Goal: Check status

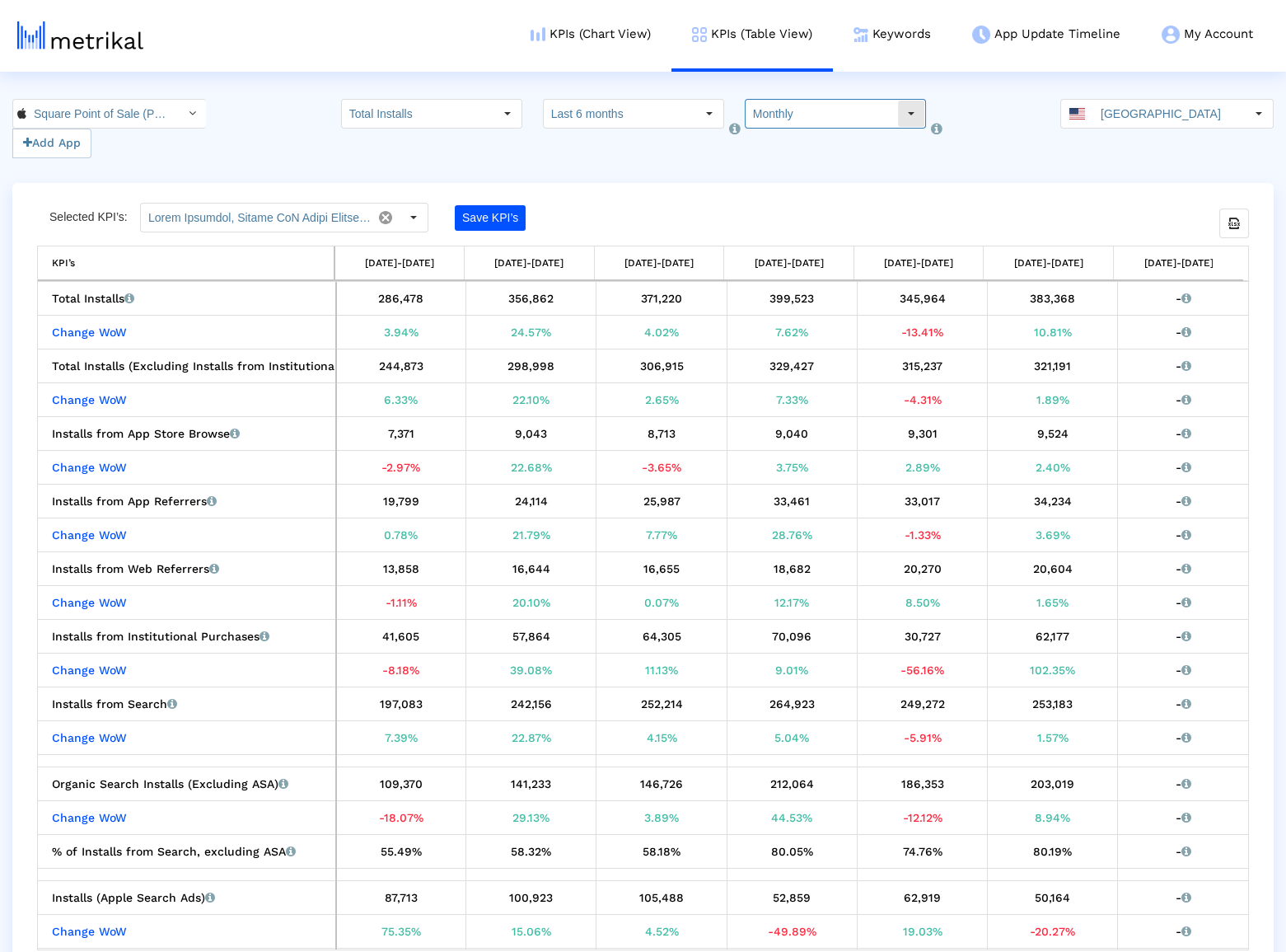
click at [804, 121] on input "Monthly" at bounding box center [821, 114] width 152 height 28
click at [797, 149] on div "Weekly" at bounding box center [816, 143] width 159 height 27
type input "Weekly"
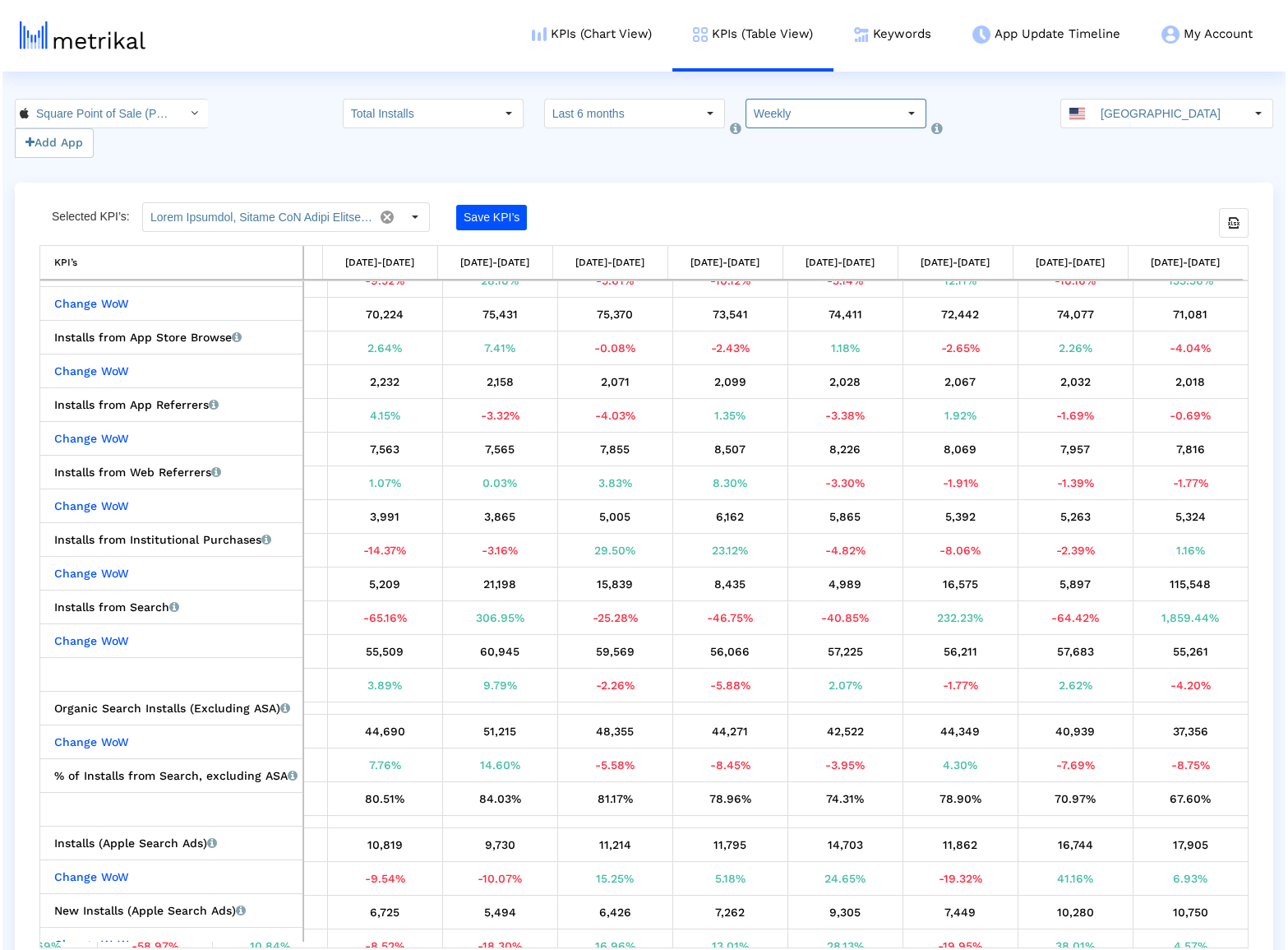
scroll to position [0, 1937]
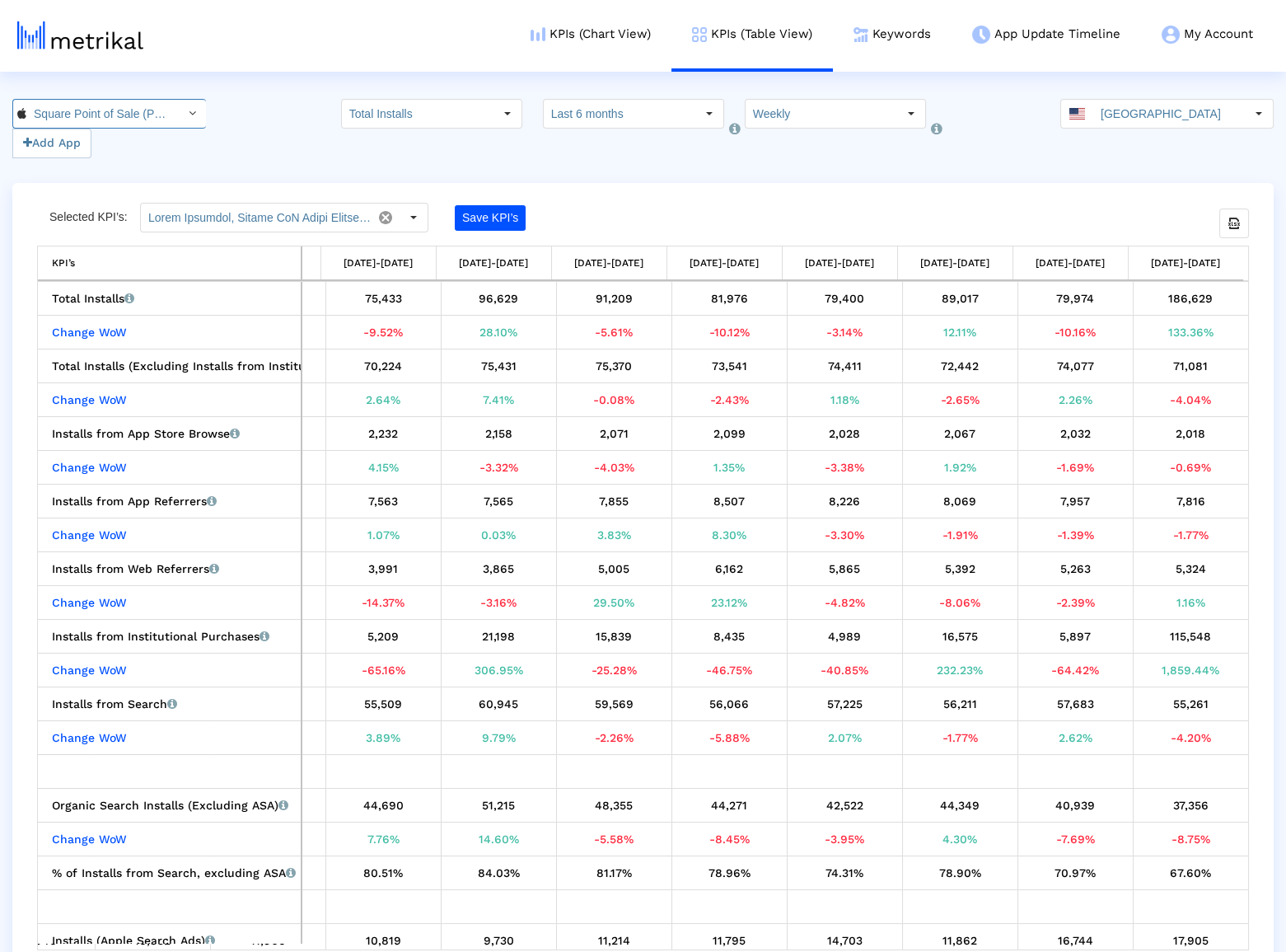
click at [152, 112] on input "Square Point of Sale (POS) < 335393788 >" at bounding box center [100, 114] width 148 height 28
click at [123, 174] on div "Square Point of Sale: Payment <com.squareup>" at bounding box center [99, 170] width 157 height 15
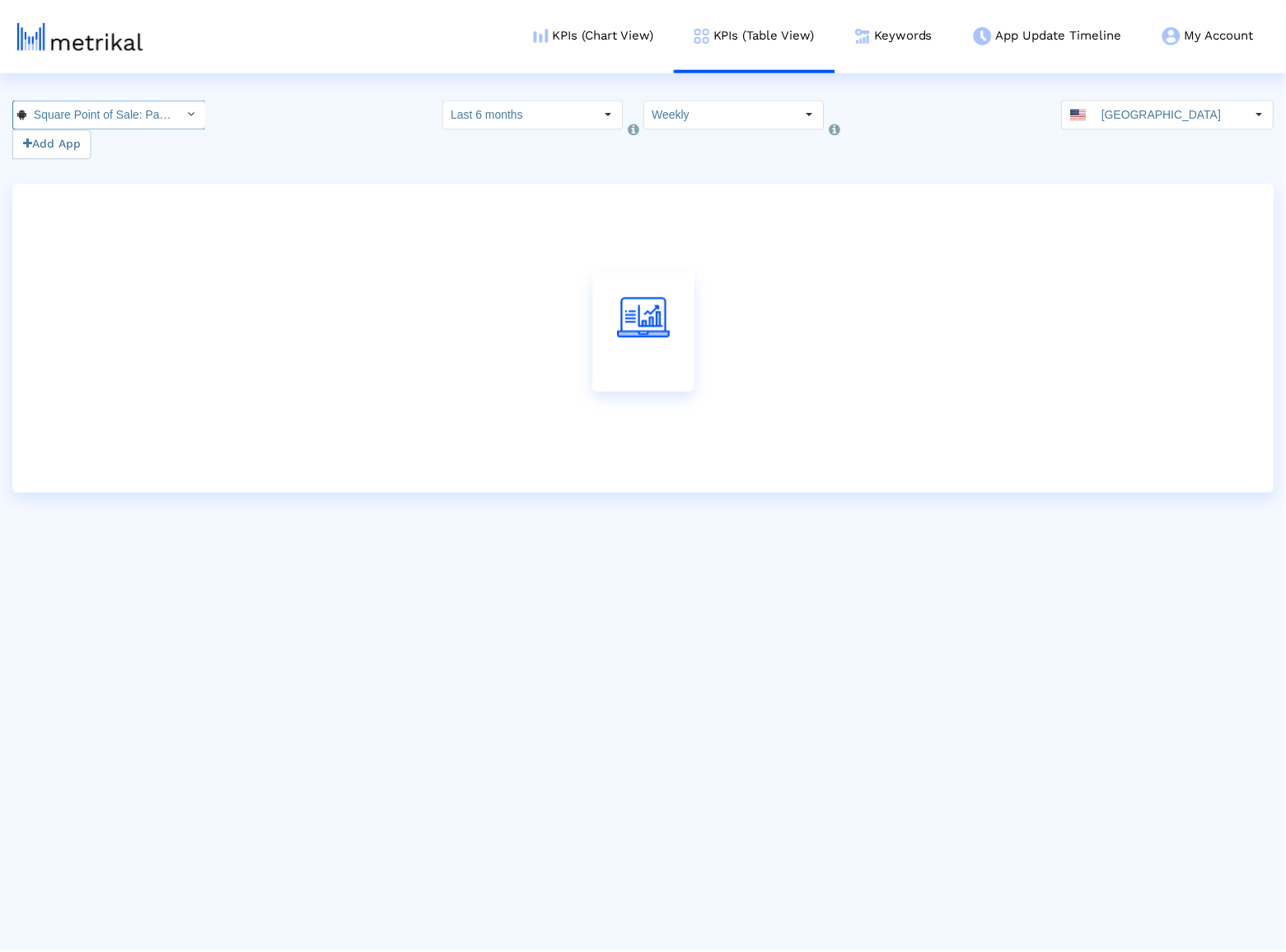
scroll to position [0, 134]
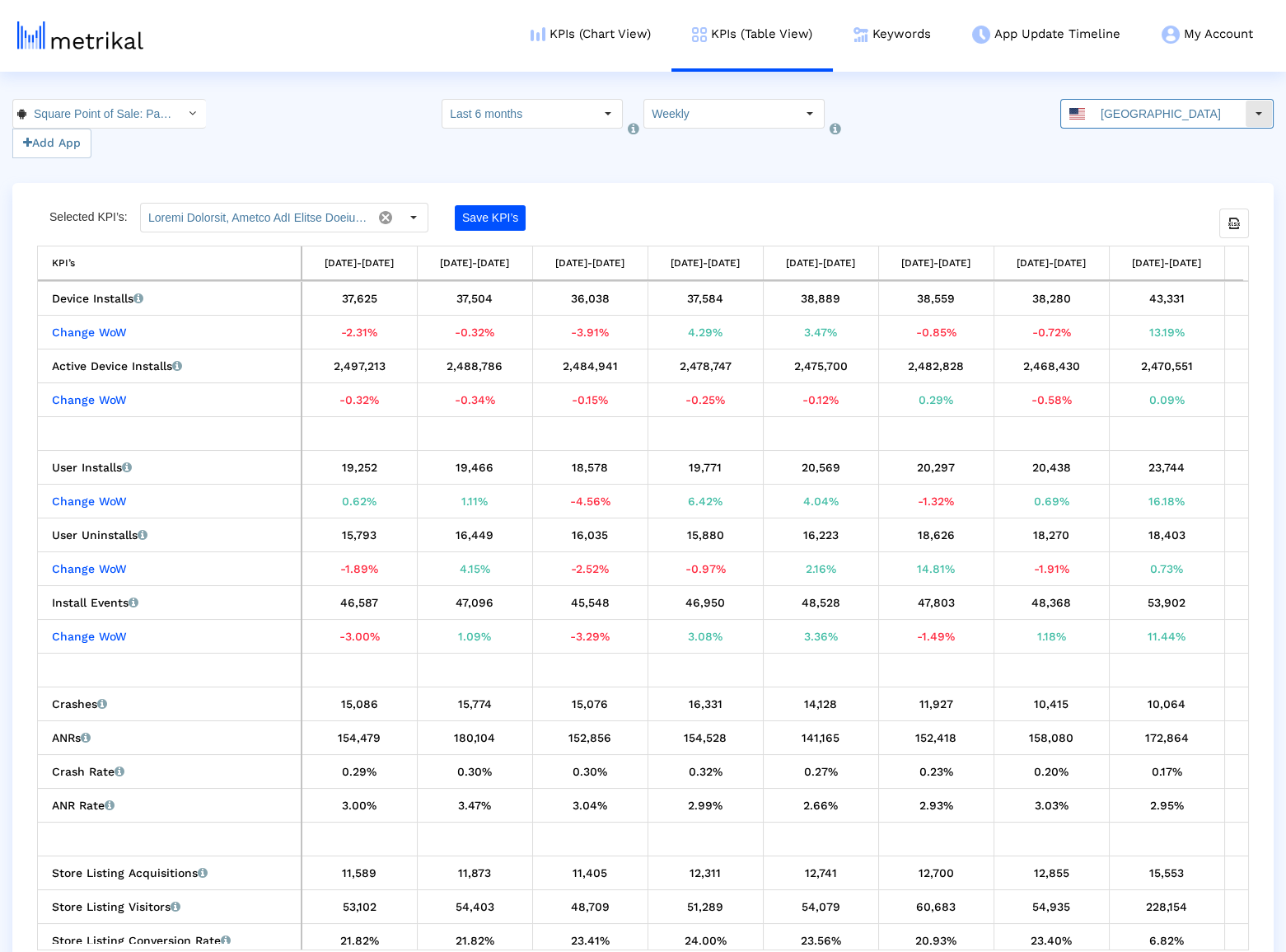
click at [1140, 122] on input "[GEOGRAPHIC_DATA]" at bounding box center [1169, 114] width 152 height 28
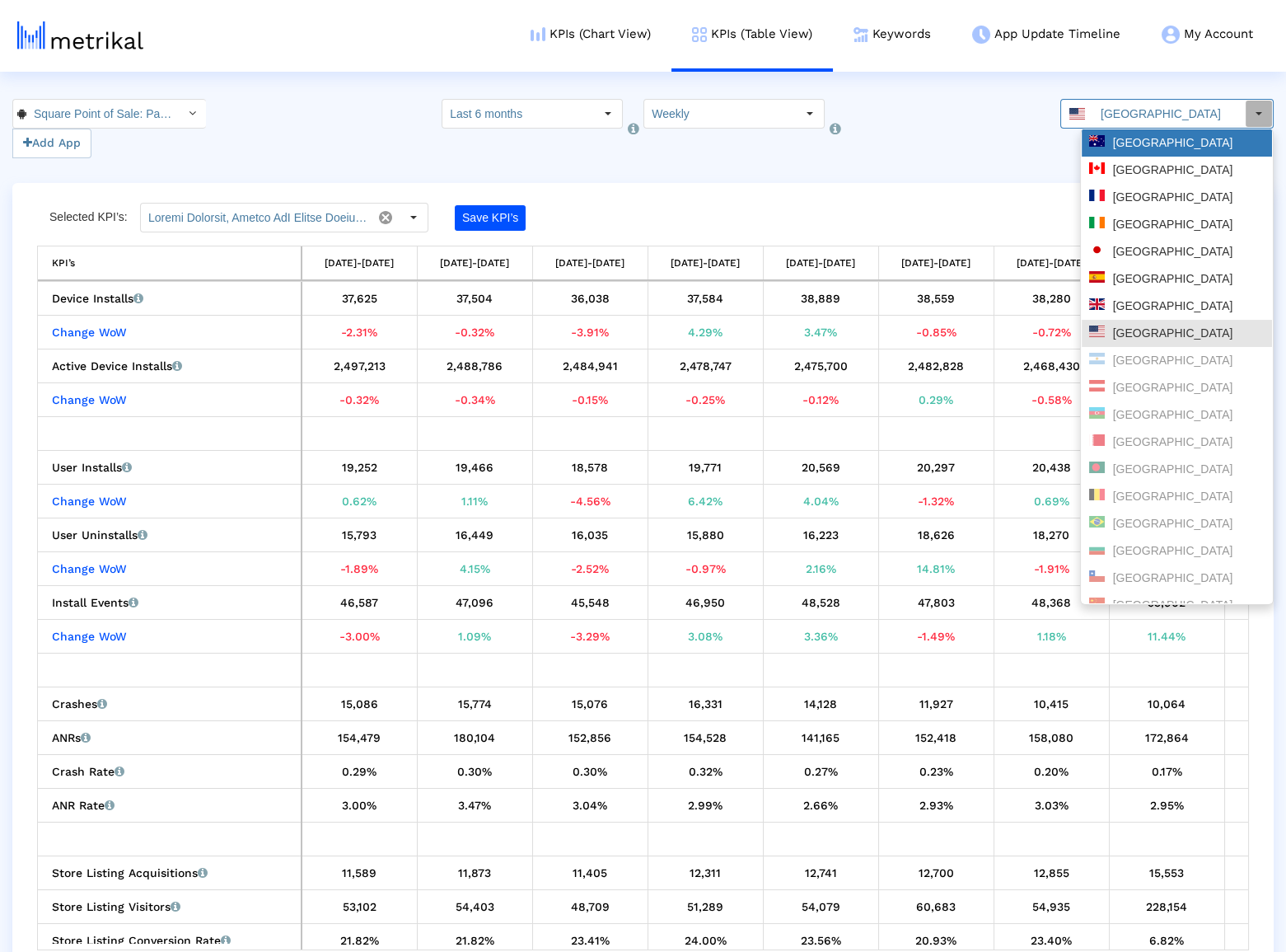
click at [1135, 148] on div "[GEOGRAPHIC_DATA]" at bounding box center [1177, 142] width 175 height 15
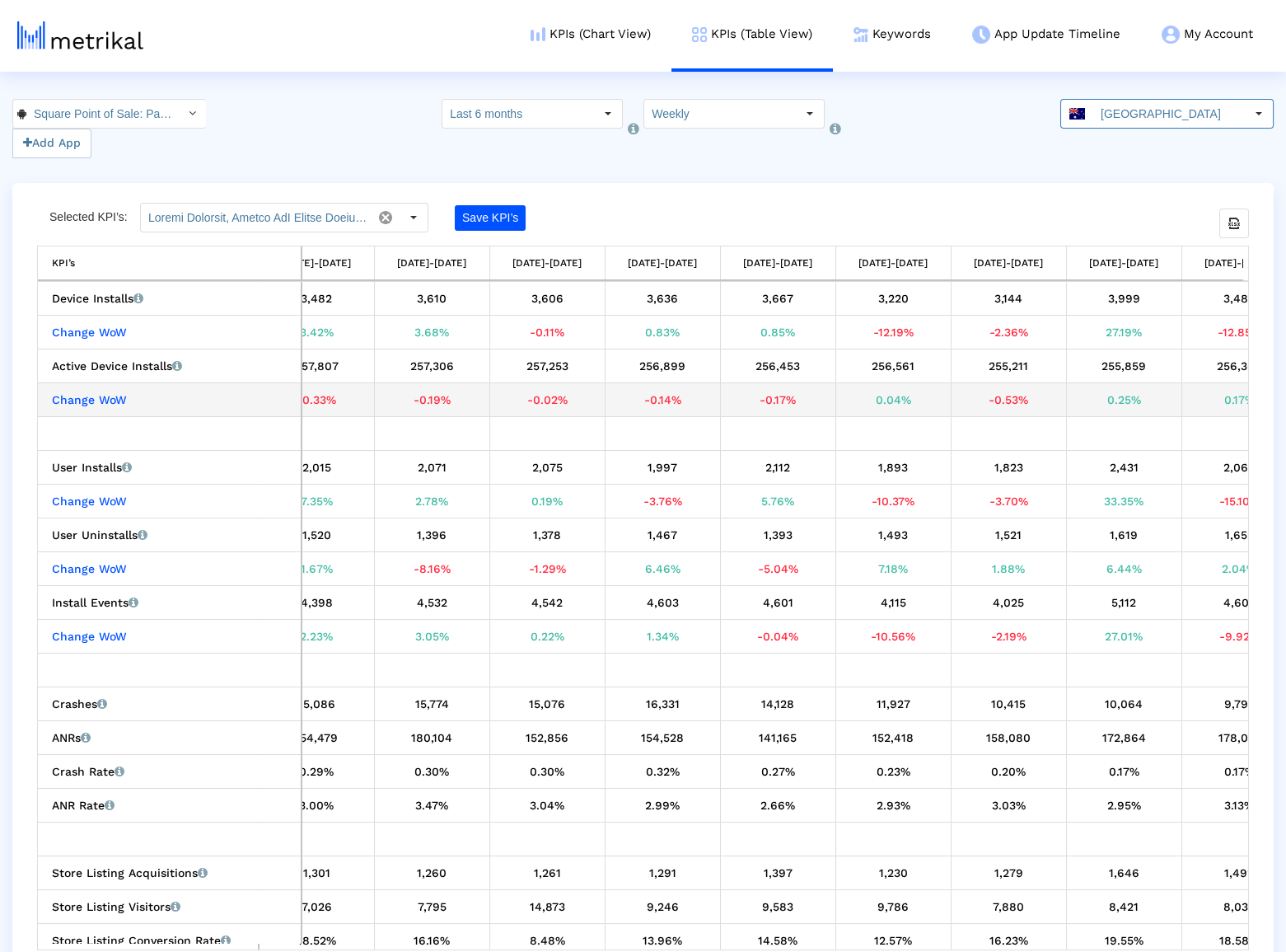
scroll to position [0, 0]
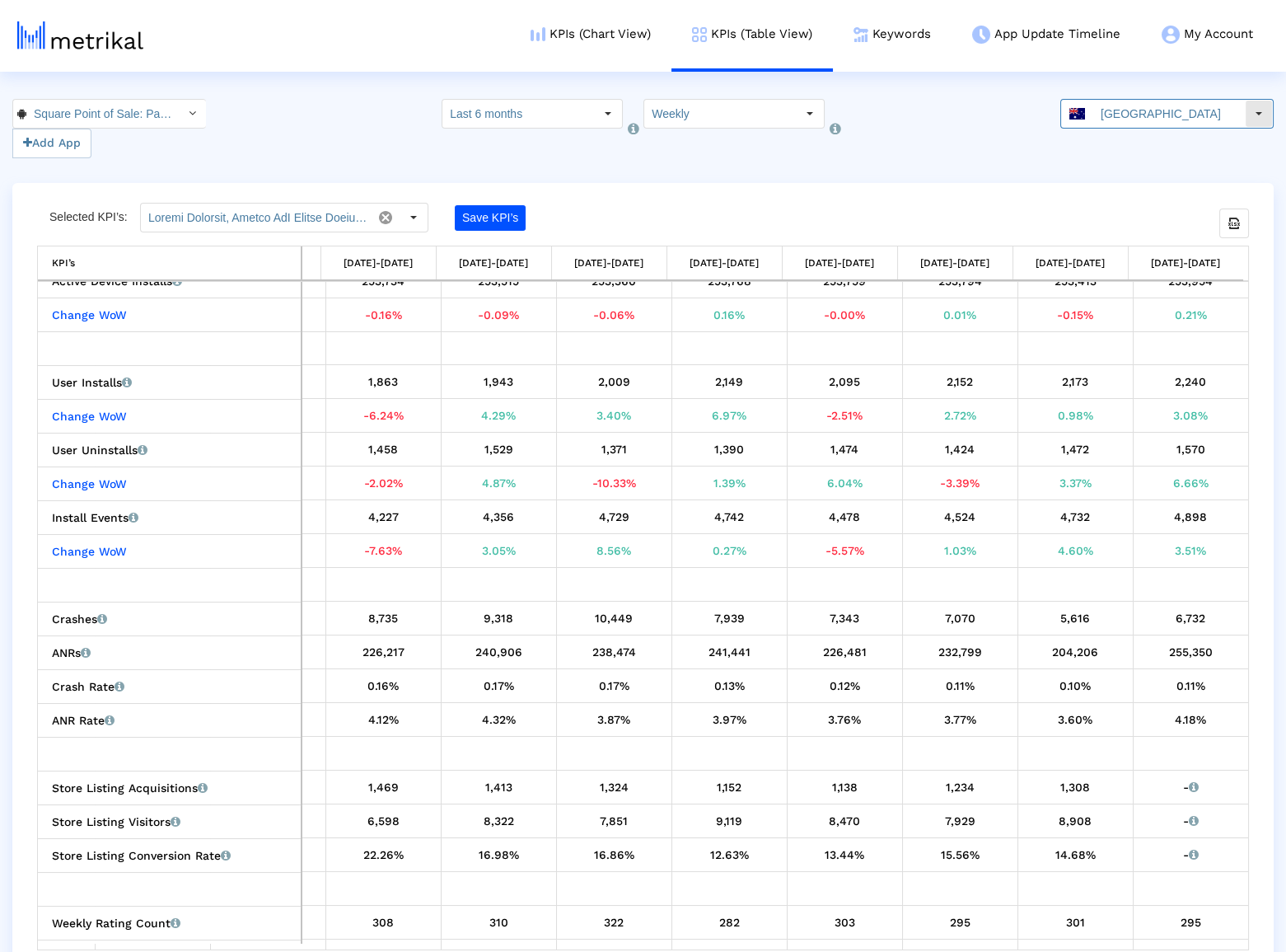
click at [1157, 120] on input "[GEOGRAPHIC_DATA]" at bounding box center [1169, 114] width 152 height 28
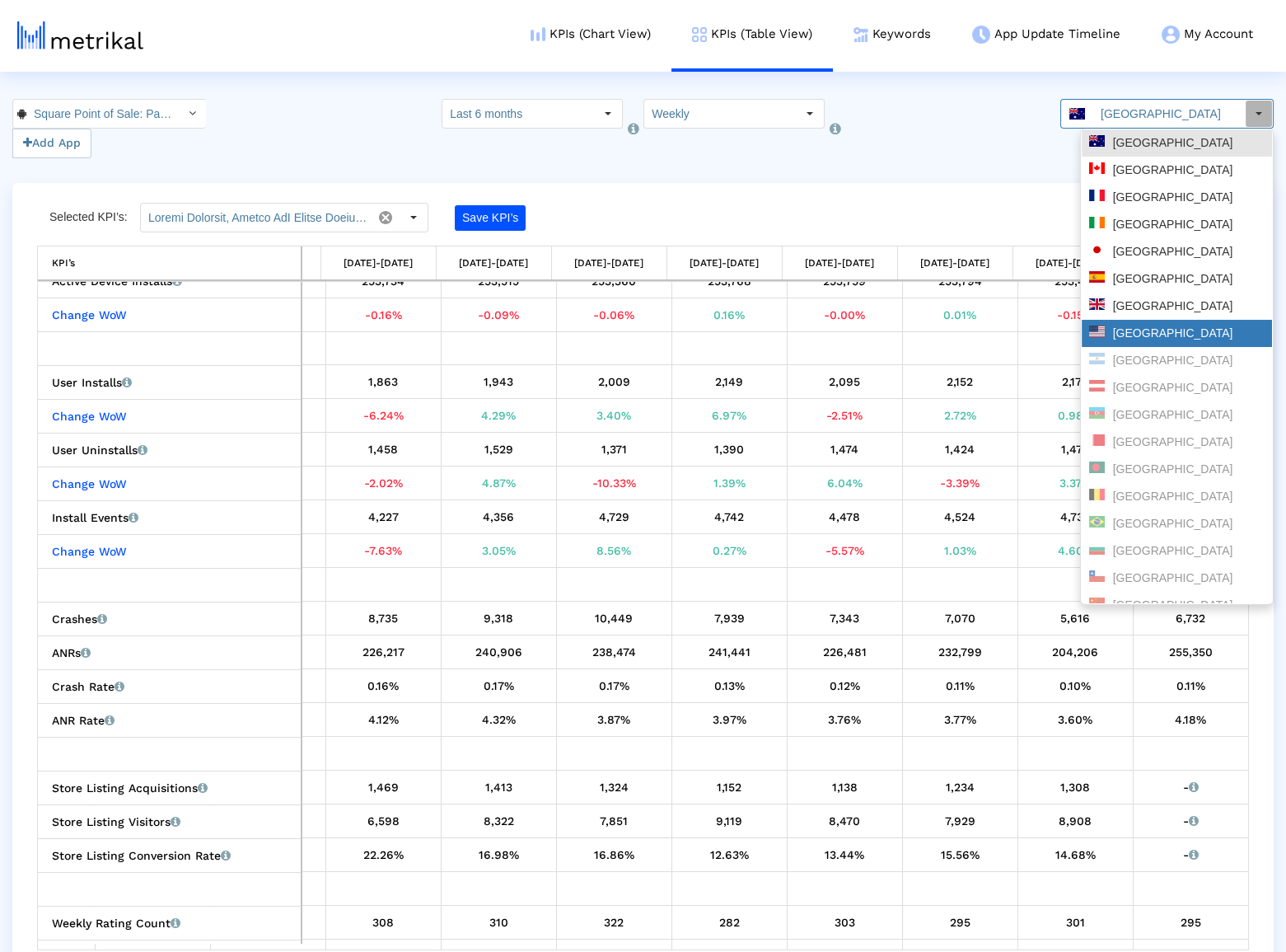
click at [1133, 330] on div "[GEOGRAPHIC_DATA]" at bounding box center [1177, 333] width 175 height 15
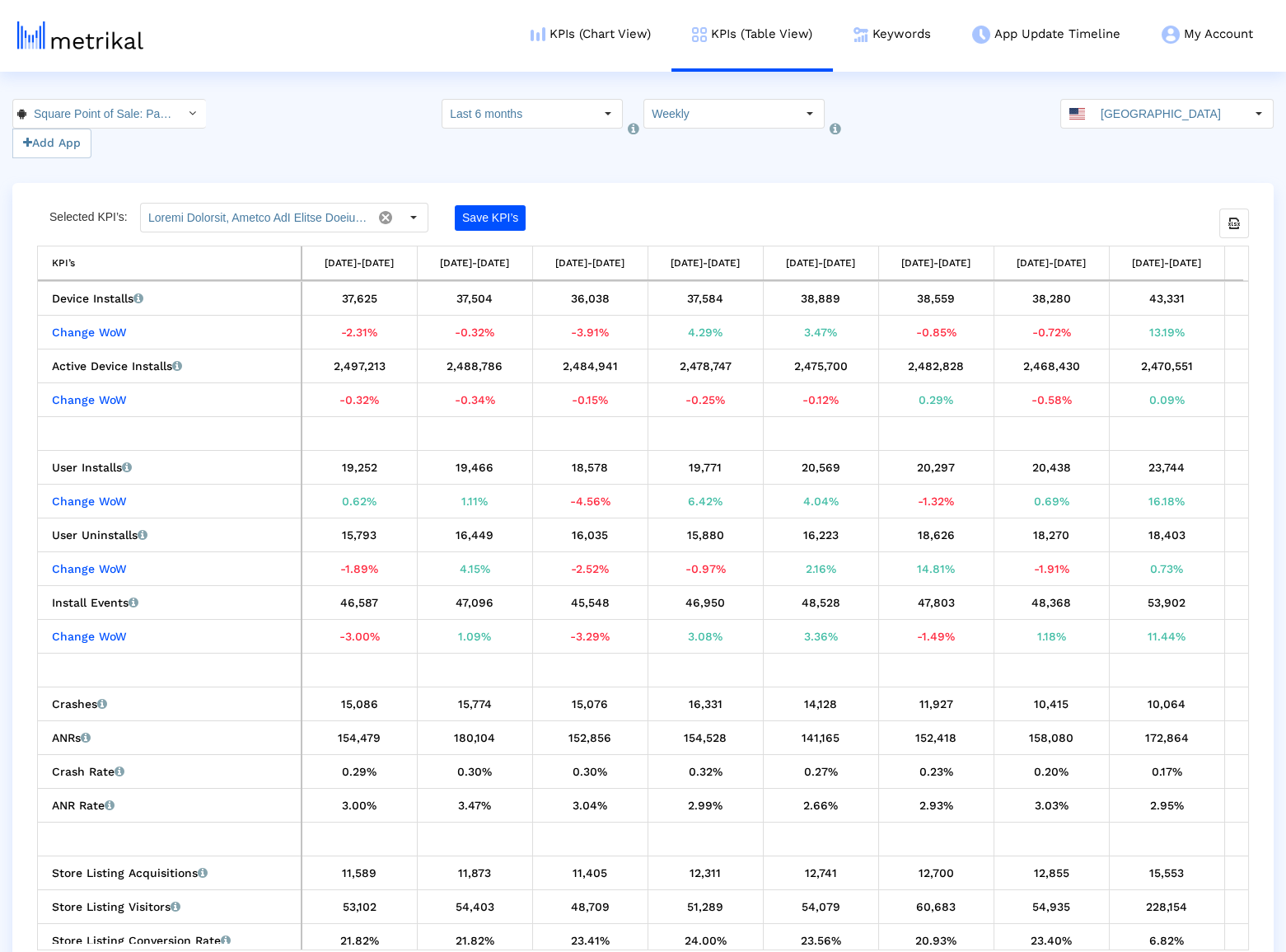
click at [901, 187] on div "Selected KPI’s: Save KPI’s Export all data KPI’s KPI’s [DATE]-[DATE] [DATE]-[DA…" at bounding box center [643, 579] width 1261 height 792
click at [79, 115] on input "Square Point of Sale: Payment < com.squareup >" at bounding box center [100, 114] width 148 height 28
click at [80, 141] on div "Square Point of Sale (POS) <335393788>" at bounding box center [99, 142] width 157 height 15
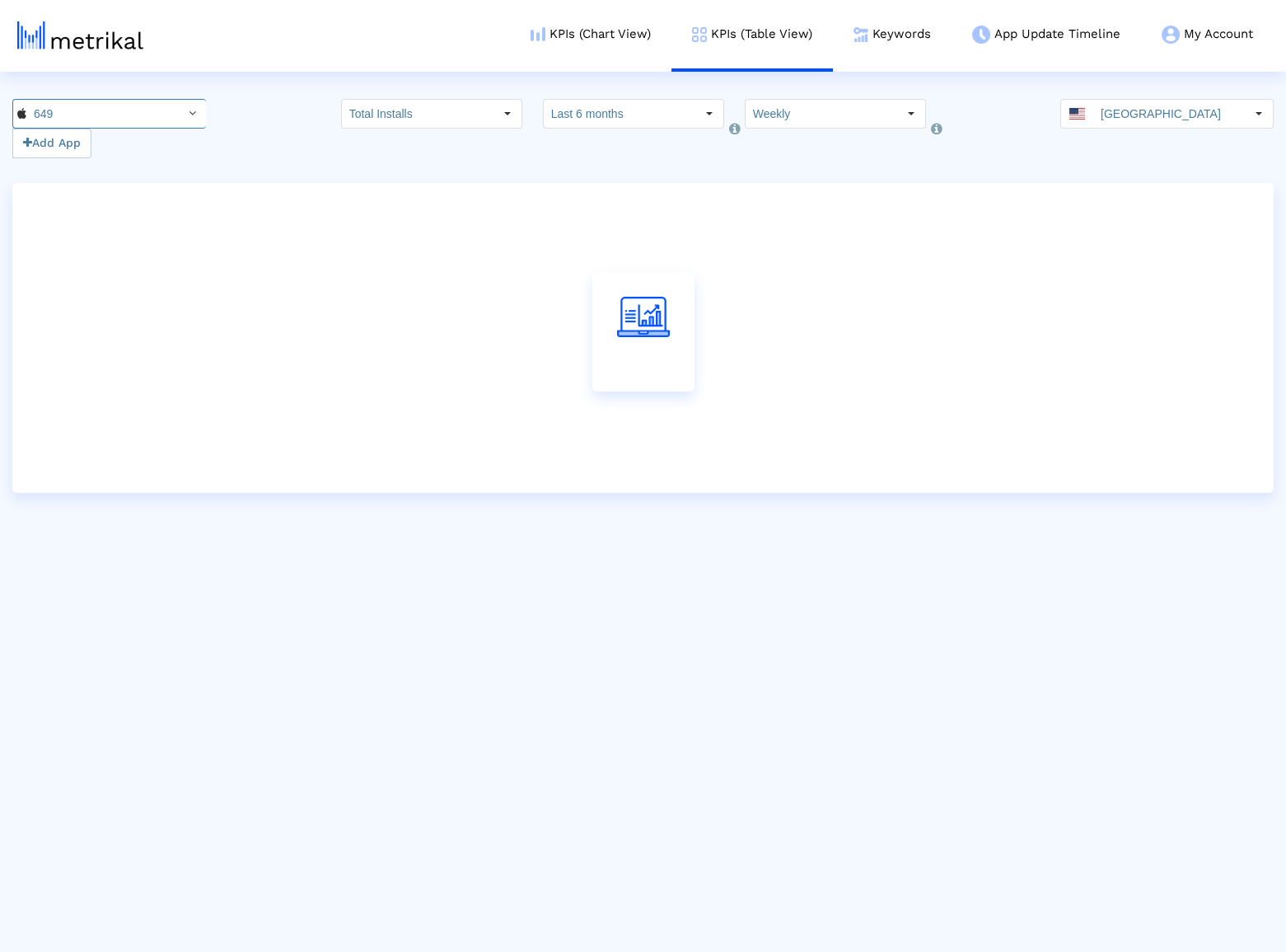
click at [309, 118] on div "649 Add App Total Installs Select how far back from [DATE] you would like to vi…" at bounding box center [643, 129] width 1286 height 59
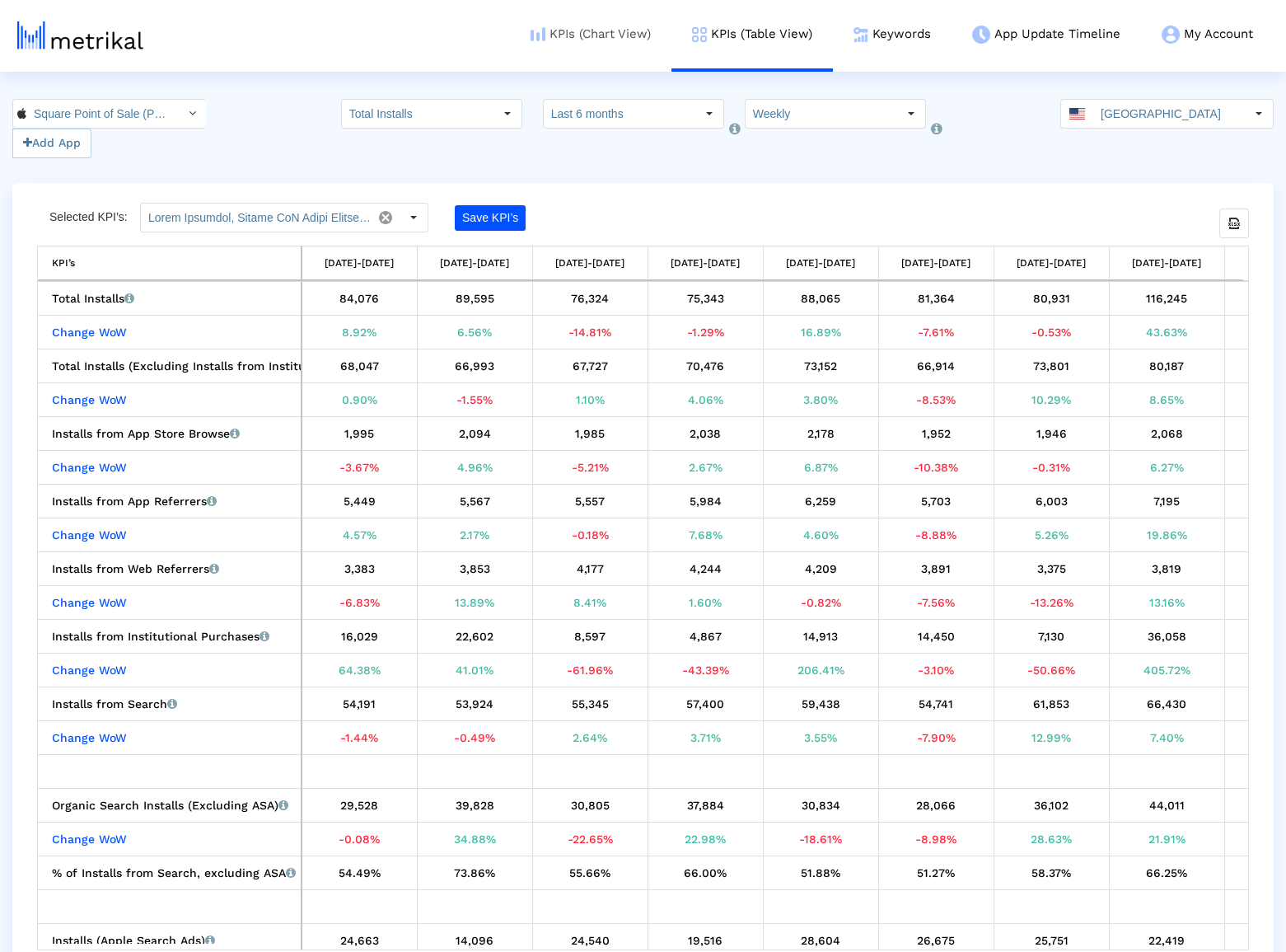
click at [547, 47] on link "KPIs (Chart View)" at bounding box center [591, 34] width 162 height 69
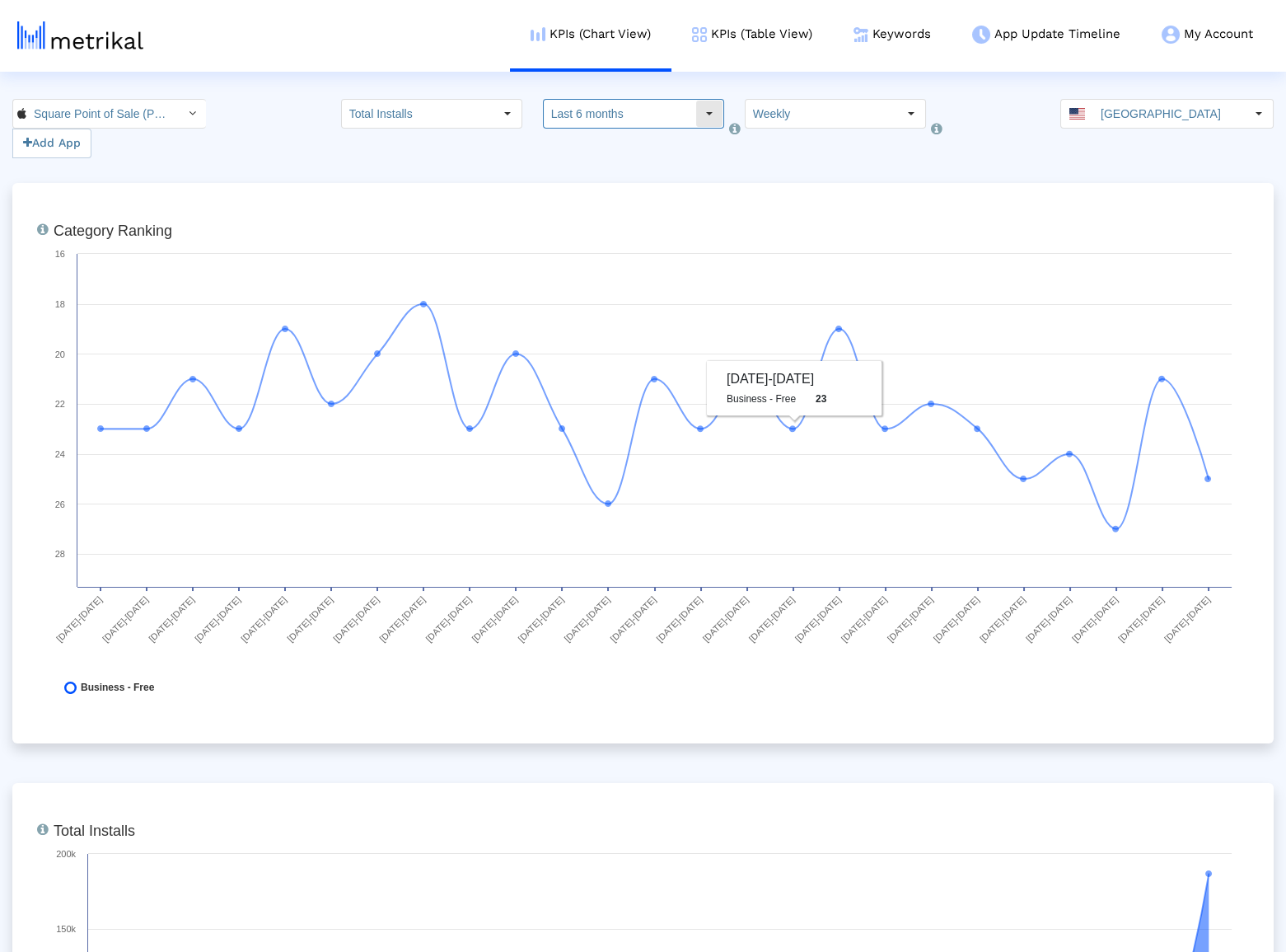
click at [626, 117] on input "Last 6 months" at bounding box center [620, 114] width 152 height 28
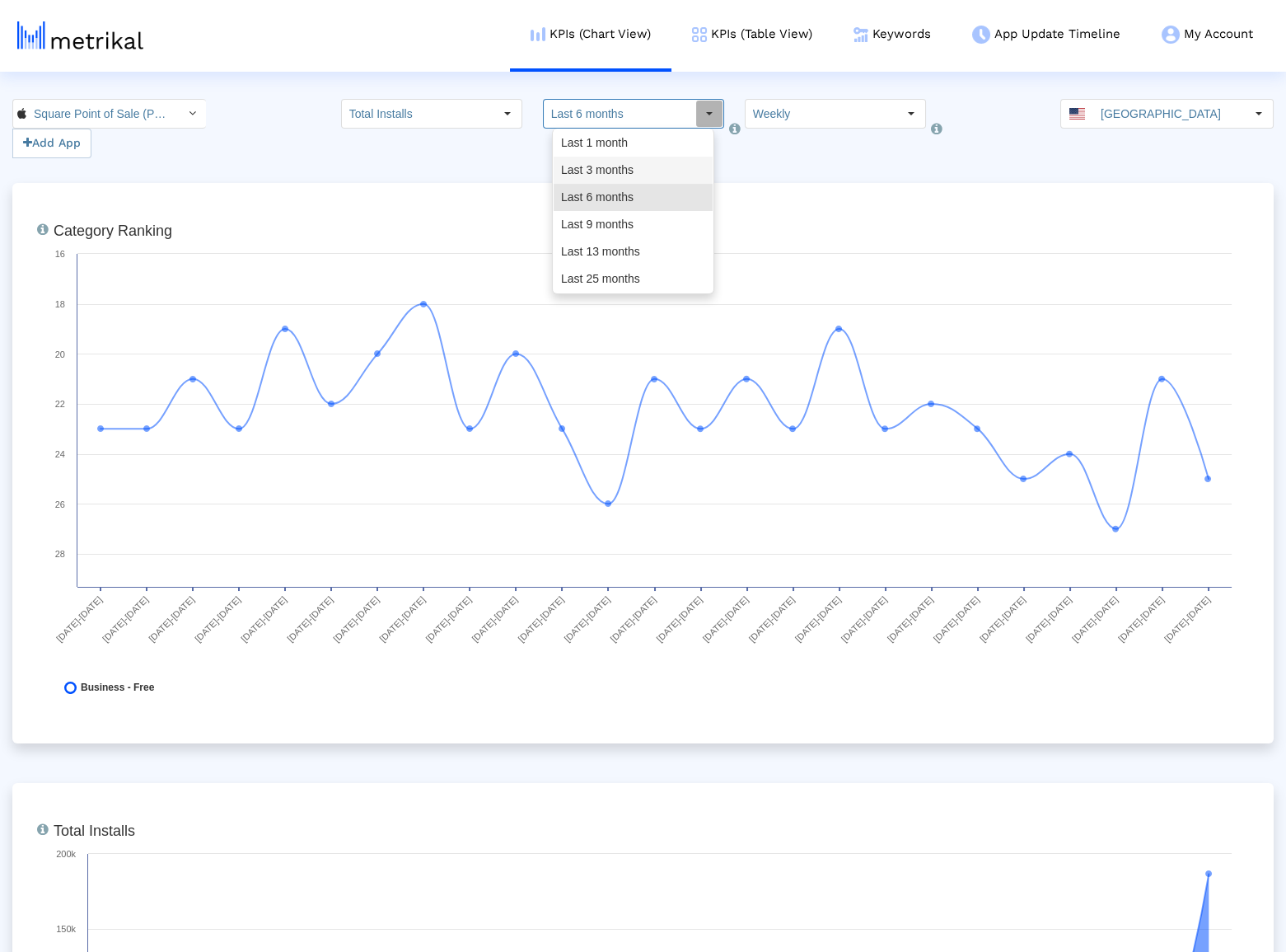
click at [610, 164] on div "Last 3 months" at bounding box center [633, 170] width 159 height 27
type input "Last 3 months"
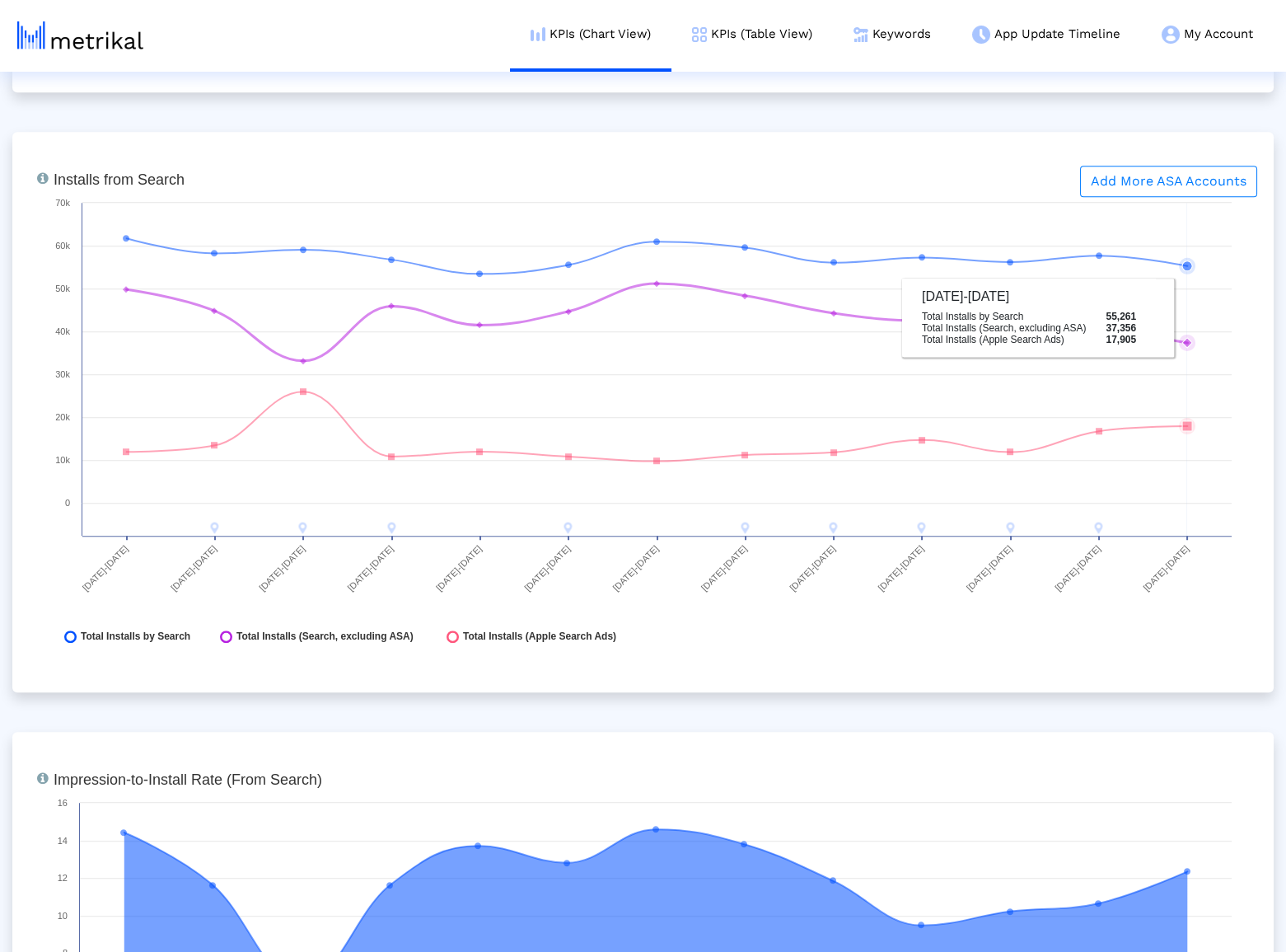
scroll to position [2472, 0]
